Goal: Transaction & Acquisition: Book appointment/travel/reservation

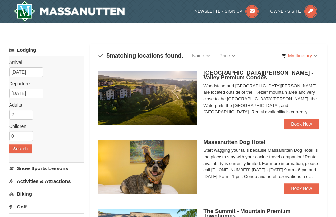
click at [297, 122] on link "Book Now" at bounding box center [302, 124] width 34 height 11
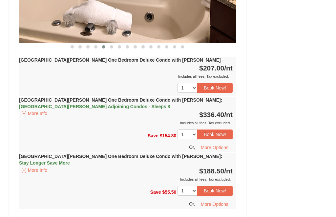
scroll to position [685, 0]
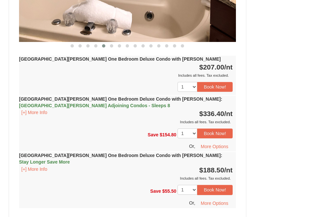
click at [218, 142] on button "More Options" at bounding box center [215, 147] width 36 height 10
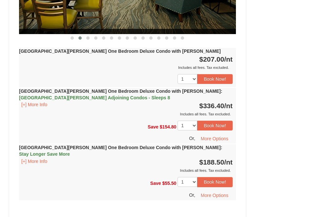
scroll to position [694, 0]
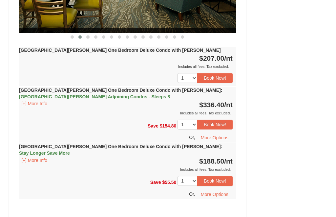
click at [28, 157] on button "[+] More Info" at bounding box center [34, 160] width 31 height 7
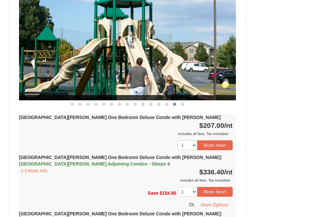
scroll to position [628, 0]
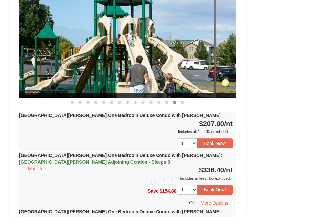
click at [218, 139] on button "Book Now!" at bounding box center [214, 144] width 35 height 10
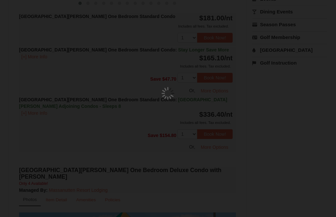
scroll to position [64, 0]
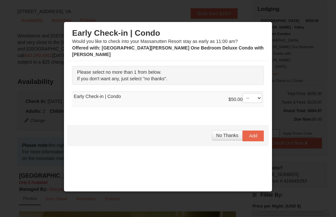
click at [225, 133] on span "No Thanks" at bounding box center [227, 135] width 22 height 5
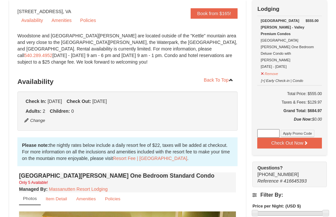
click at [266, 69] on button "Remove" at bounding box center [270, 73] width 18 height 8
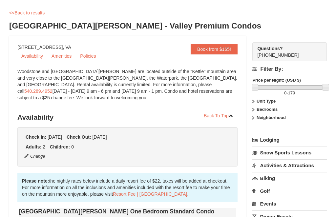
scroll to position [0, 0]
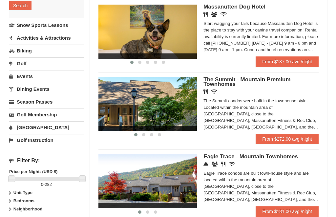
scroll to position [144, 0]
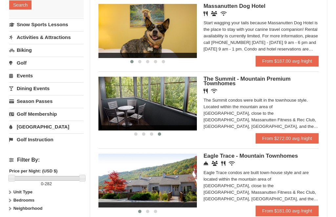
click at [268, 102] on div "The Summit condos were built in the townhouse style. Located within the mountai…" at bounding box center [261, 113] width 115 height 33
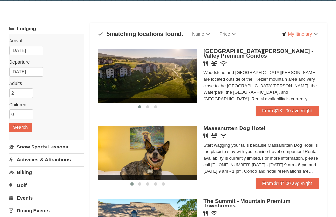
scroll to position [0, 0]
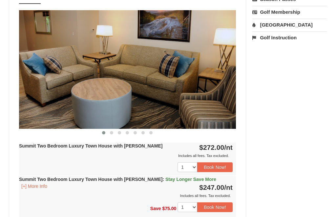
scroll to position [258, 0]
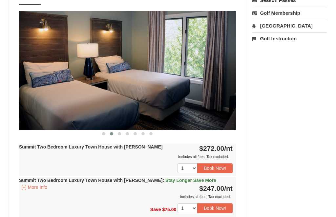
click at [187, 88] on img at bounding box center [127, 70] width 217 height 119
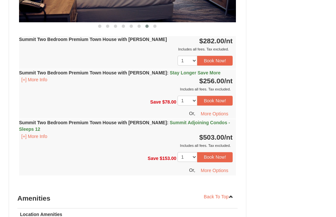
scroll to position [685, 0]
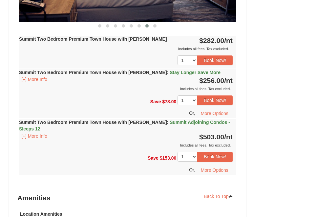
click at [215, 96] on button "Book Now!" at bounding box center [214, 101] width 35 height 10
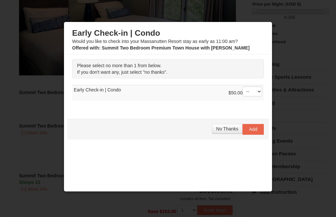
scroll to position [64, 0]
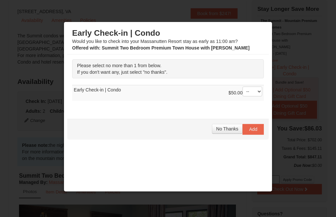
click at [232, 131] on span "No Thanks" at bounding box center [227, 128] width 22 height 5
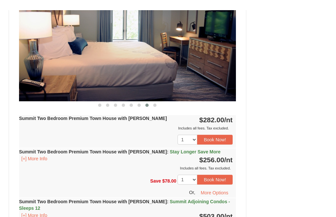
scroll to position [604, 0]
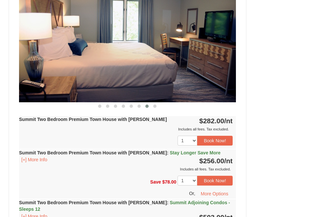
click at [36, 156] on button "[+] More Info" at bounding box center [34, 159] width 31 height 7
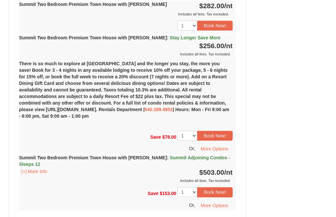
scroll to position [718, 0]
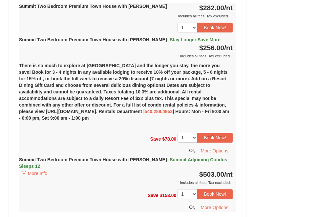
click at [219, 146] on button "More Options" at bounding box center [215, 151] width 36 height 10
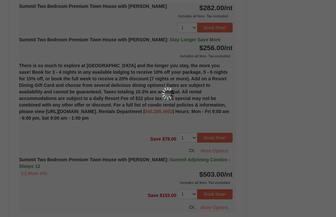
scroll to position [739, 0]
